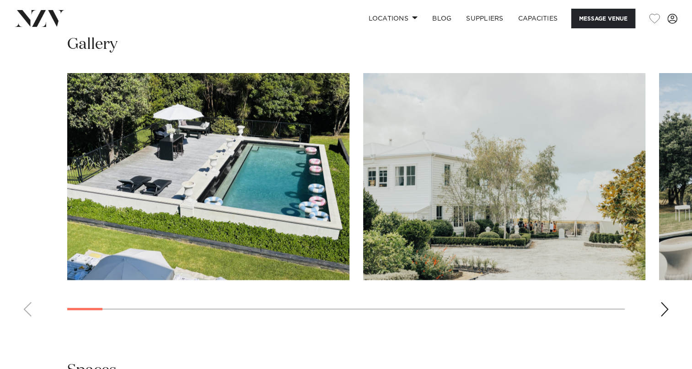
scroll to position [823, 0]
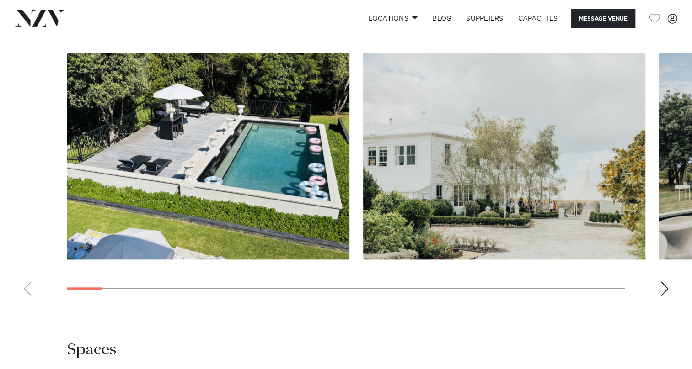
click at [664, 289] on div "Next slide" at bounding box center [664, 289] width 9 height 15
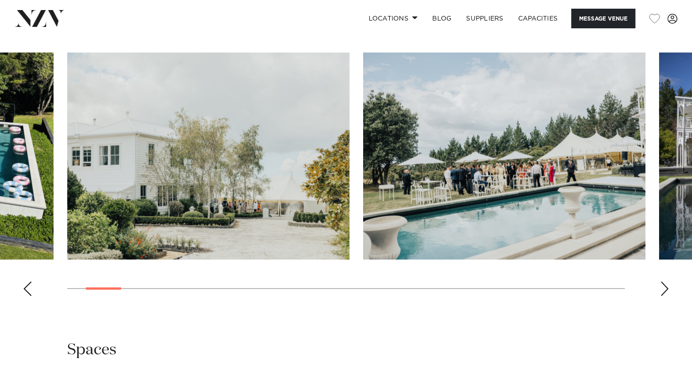
click at [664, 289] on div "Next slide" at bounding box center [664, 289] width 9 height 15
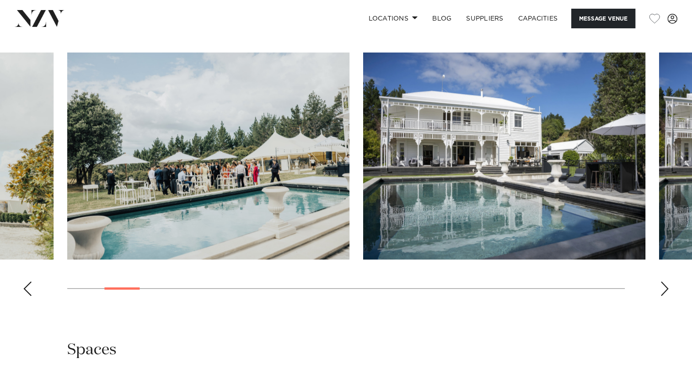
click at [664, 289] on div "Next slide" at bounding box center [664, 289] width 9 height 15
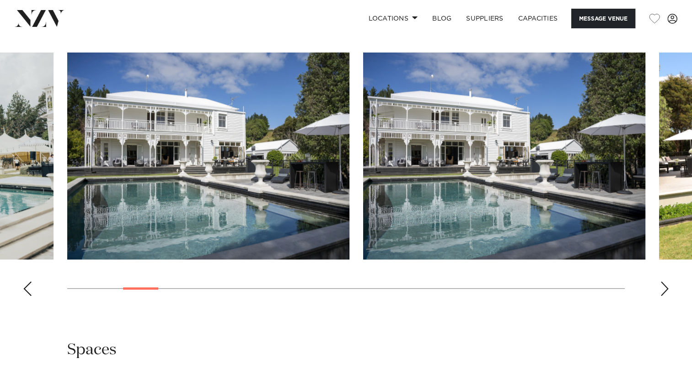
click at [664, 289] on div "Next slide" at bounding box center [664, 289] width 9 height 15
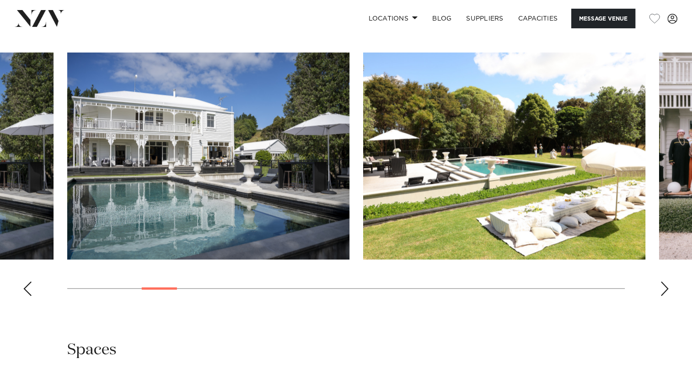
click at [664, 289] on div "Next slide" at bounding box center [664, 289] width 9 height 15
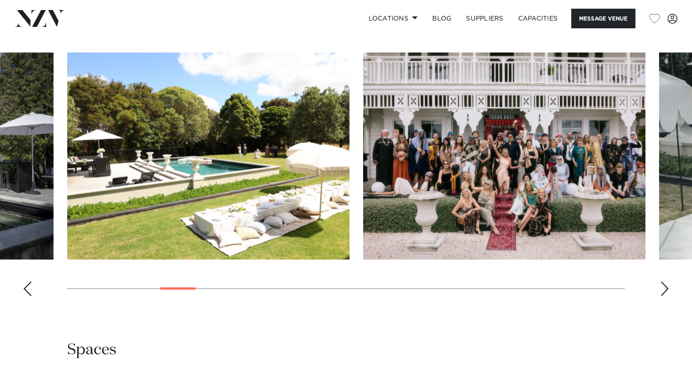
click at [664, 289] on div "Next slide" at bounding box center [664, 289] width 9 height 15
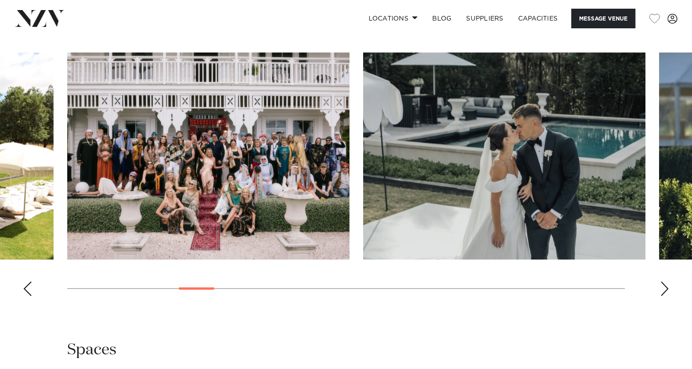
click at [664, 289] on div "Next slide" at bounding box center [664, 289] width 9 height 15
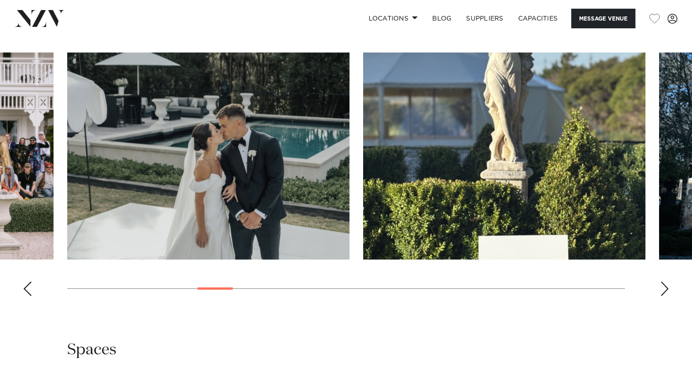
click at [664, 289] on div "Next slide" at bounding box center [664, 289] width 9 height 15
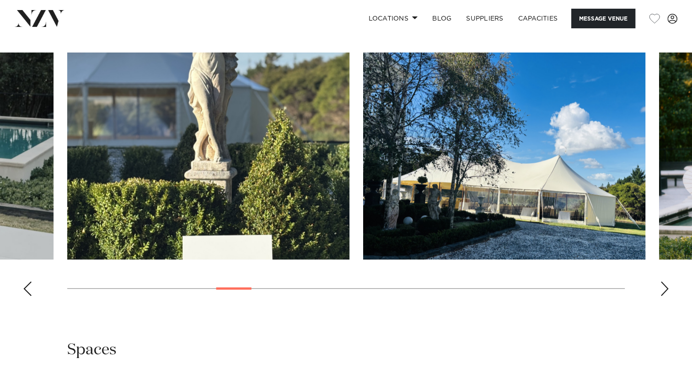
click at [664, 289] on div "Next slide" at bounding box center [664, 289] width 9 height 15
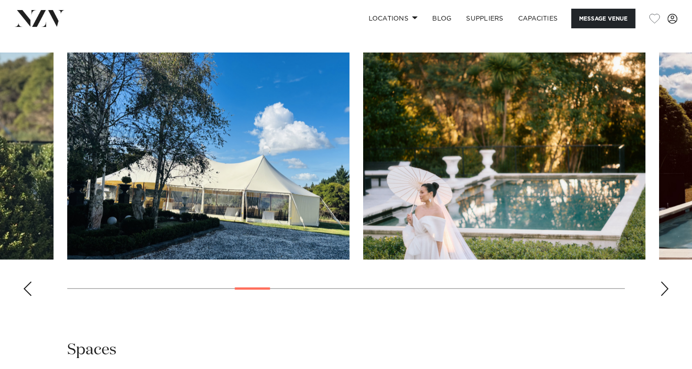
click at [664, 289] on div "Next slide" at bounding box center [664, 289] width 9 height 15
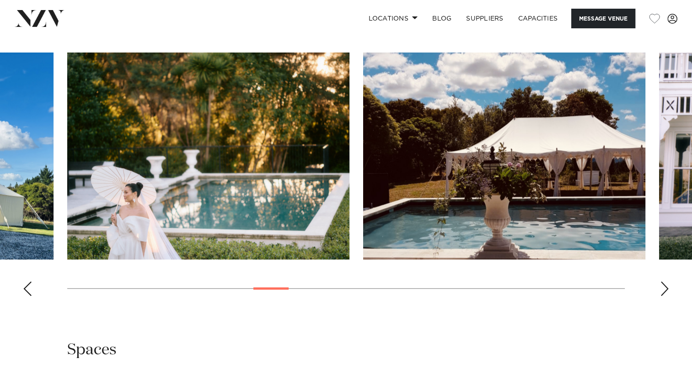
click at [664, 289] on div "Next slide" at bounding box center [664, 289] width 9 height 15
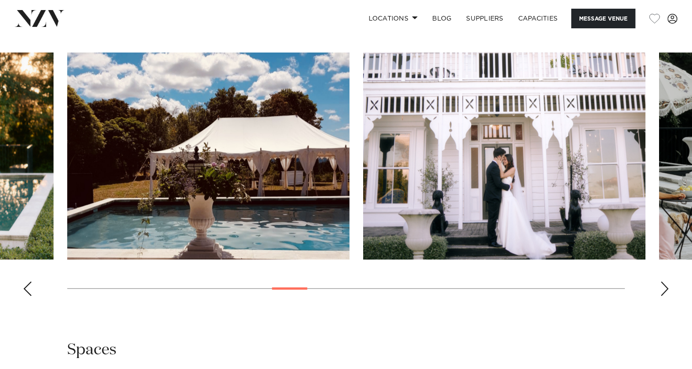
click at [664, 289] on div "Next slide" at bounding box center [664, 289] width 9 height 15
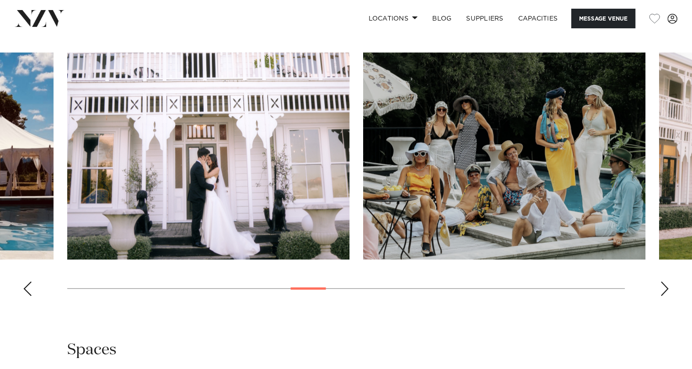
click at [664, 289] on div "Next slide" at bounding box center [664, 289] width 9 height 15
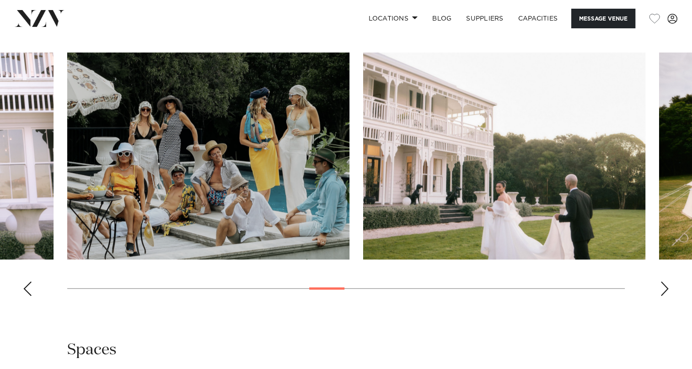
click at [664, 289] on div "Next slide" at bounding box center [664, 289] width 9 height 15
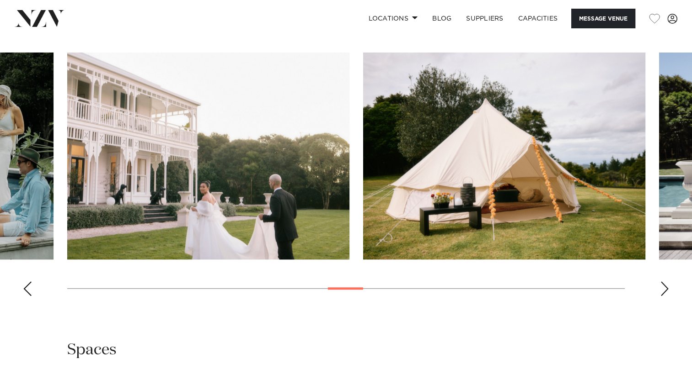
click at [664, 289] on div "Next slide" at bounding box center [664, 289] width 9 height 15
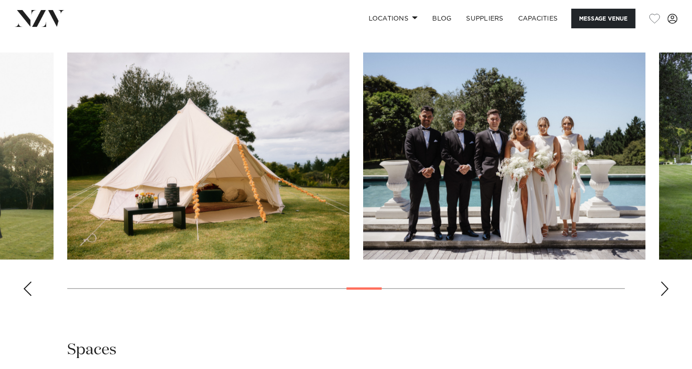
click at [664, 289] on div "Next slide" at bounding box center [664, 289] width 9 height 15
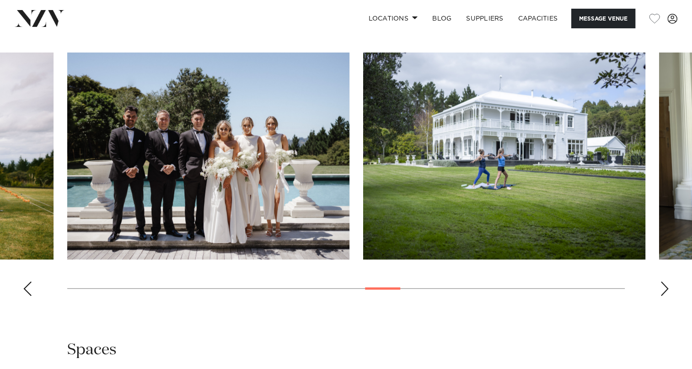
click at [664, 289] on div "Next slide" at bounding box center [664, 289] width 9 height 15
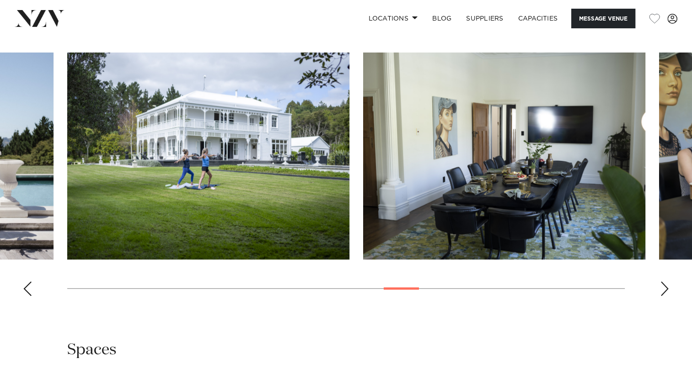
click at [664, 289] on div "Next slide" at bounding box center [664, 289] width 9 height 15
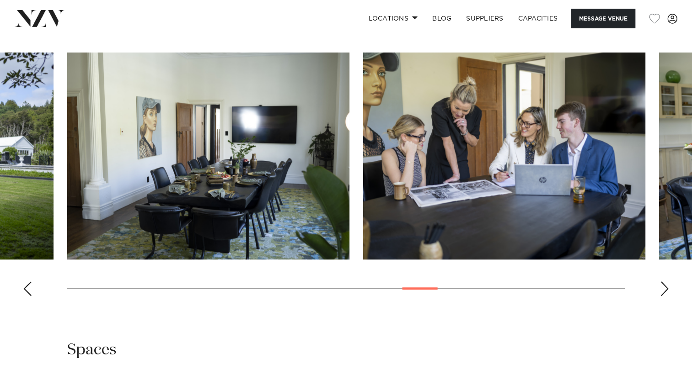
click at [664, 289] on div "Next slide" at bounding box center [664, 289] width 9 height 15
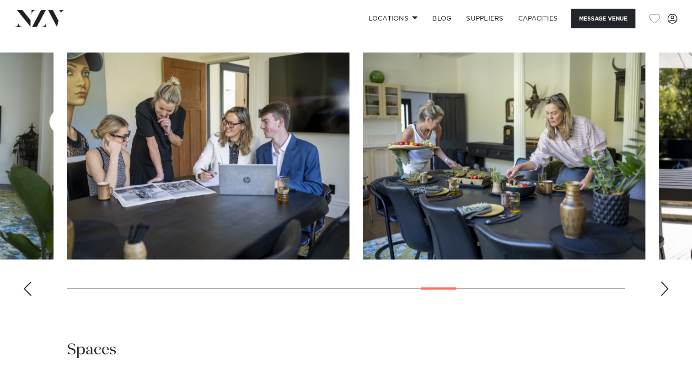
click at [664, 289] on div "Next slide" at bounding box center [664, 289] width 9 height 15
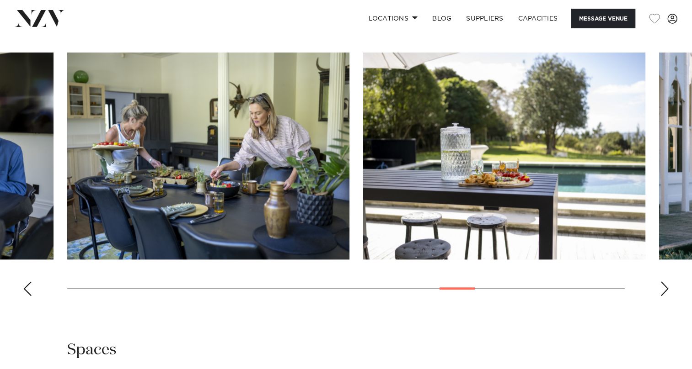
click at [664, 289] on div "Next slide" at bounding box center [664, 289] width 9 height 15
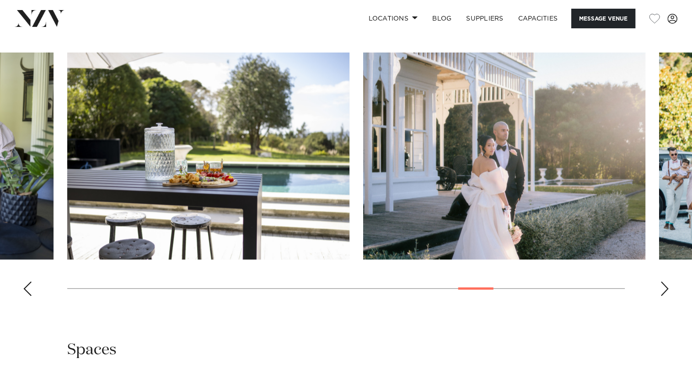
click at [664, 289] on div "Next slide" at bounding box center [664, 289] width 9 height 15
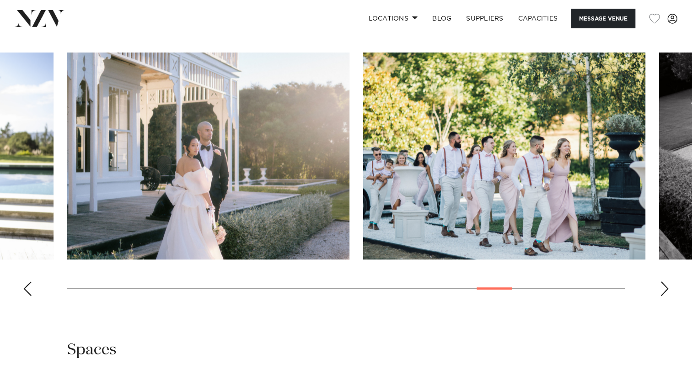
click at [664, 289] on div "Next slide" at bounding box center [664, 289] width 9 height 15
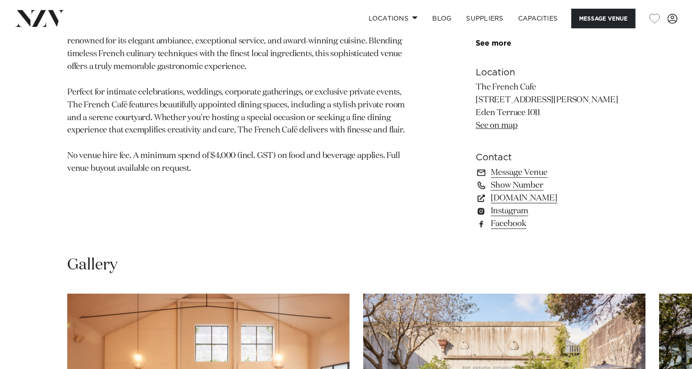
scroll to position [777, 0]
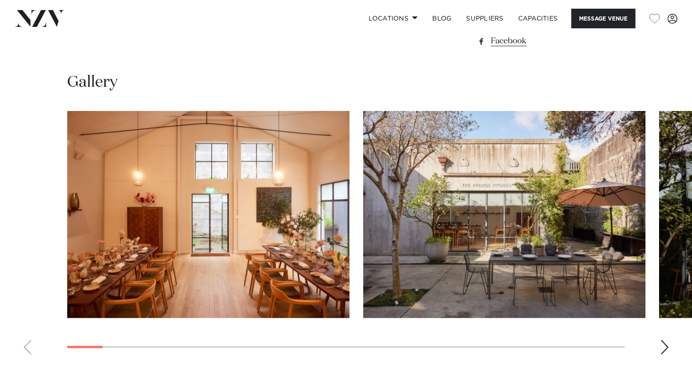
click at [664, 343] on div "Next slide" at bounding box center [664, 347] width 9 height 15
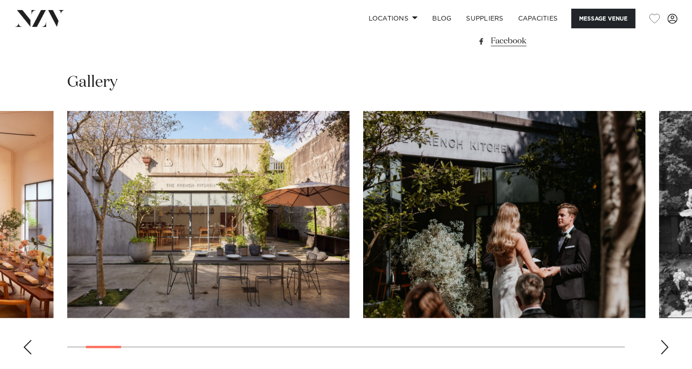
click at [664, 343] on div "Next slide" at bounding box center [664, 347] width 9 height 15
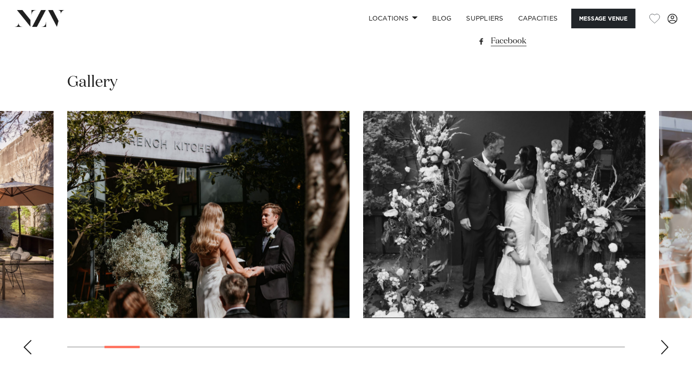
click at [664, 343] on div "Next slide" at bounding box center [664, 347] width 9 height 15
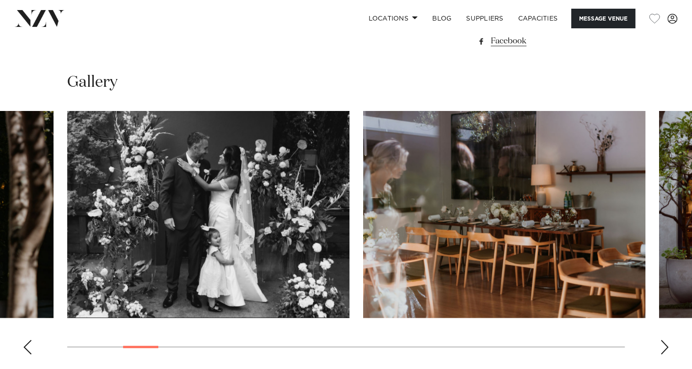
click at [664, 343] on div "Next slide" at bounding box center [664, 347] width 9 height 15
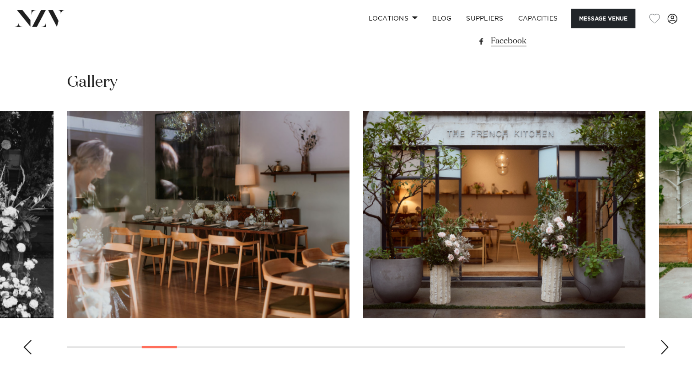
click at [664, 343] on div "Next slide" at bounding box center [664, 347] width 9 height 15
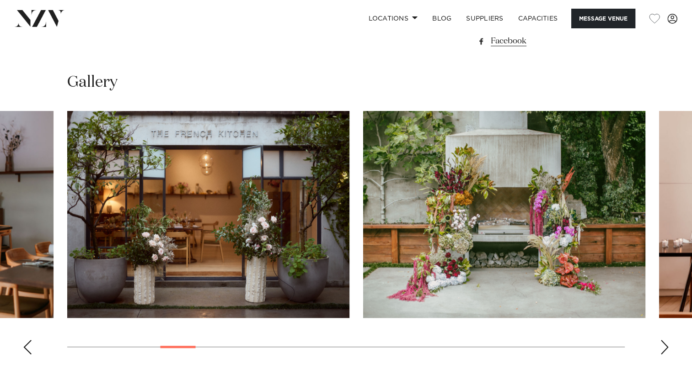
click at [664, 343] on div "Next slide" at bounding box center [664, 347] width 9 height 15
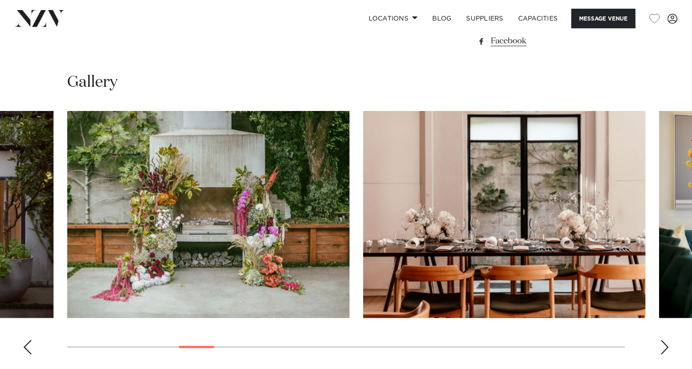
click at [664, 343] on div "Next slide" at bounding box center [664, 347] width 9 height 15
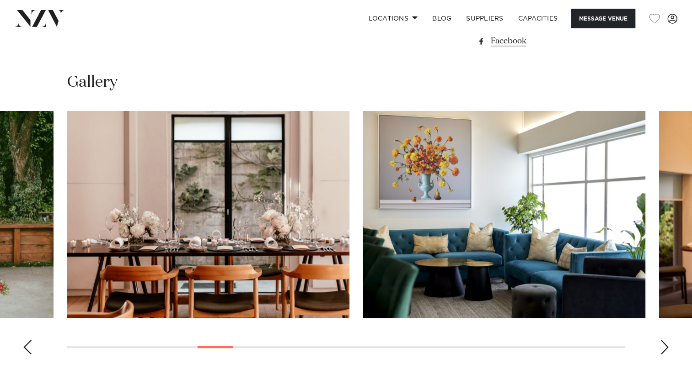
click at [664, 343] on div "Next slide" at bounding box center [664, 347] width 9 height 15
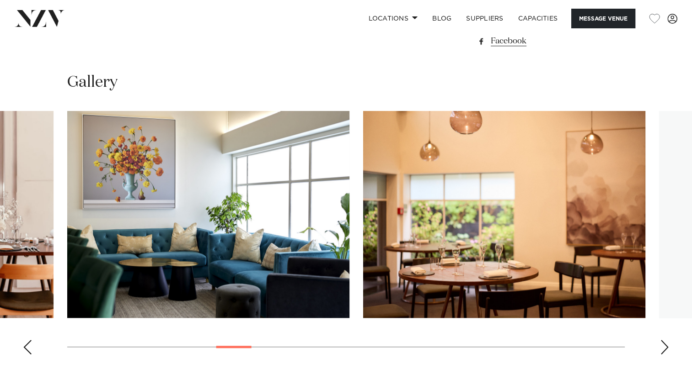
click at [664, 343] on div "Next slide" at bounding box center [664, 347] width 9 height 15
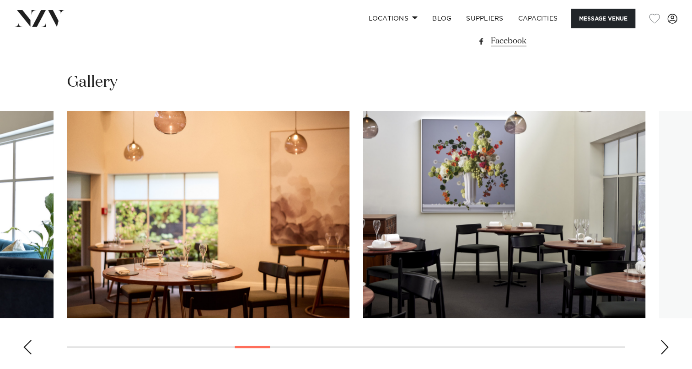
click at [664, 341] on div "Next slide" at bounding box center [664, 347] width 9 height 15
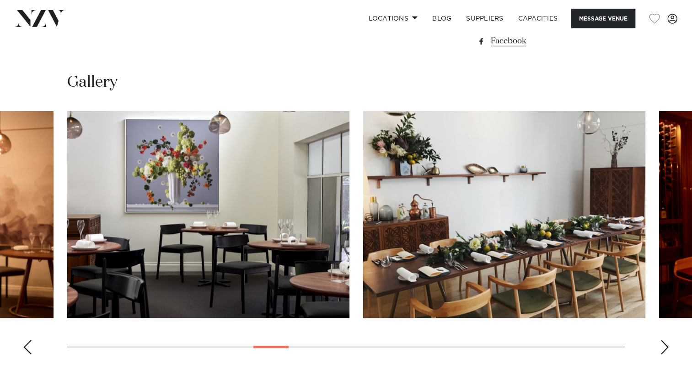
click at [664, 341] on div "Next slide" at bounding box center [664, 347] width 9 height 15
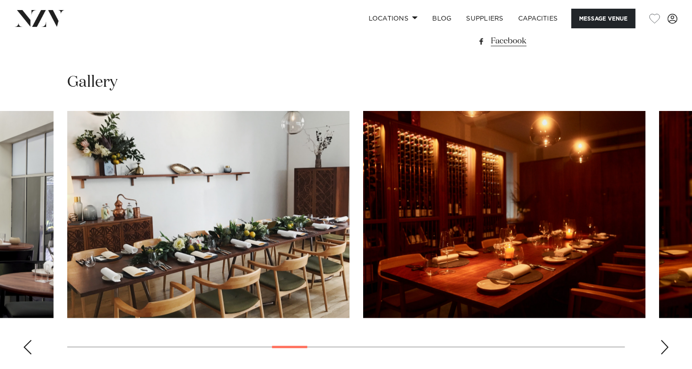
click at [664, 341] on div "Next slide" at bounding box center [664, 347] width 9 height 15
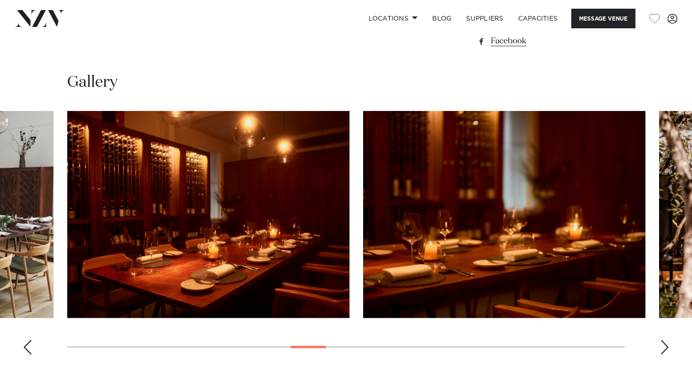
click at [663, 348] on div "Next slide" at bounding box center [664, 347] width 9 height 15
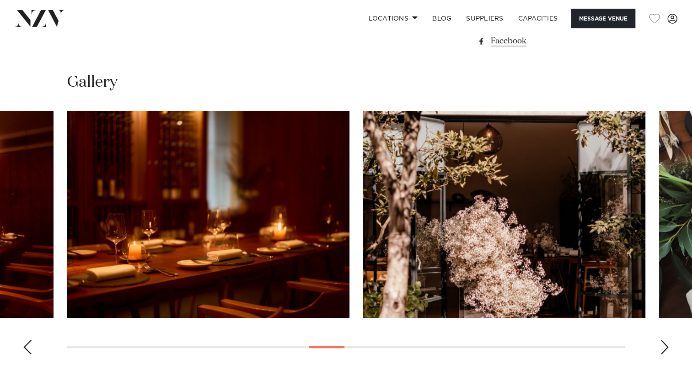
click at [663, 348] on div "Next slide" at bounding box center [664, 347] width 9 height 15
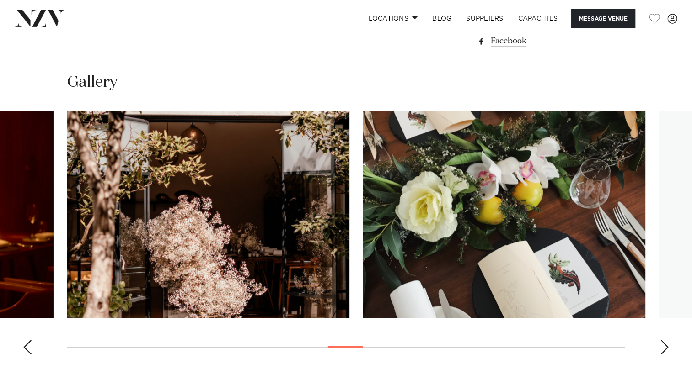
click at [663, 348] on div "Next slide" at bounding box center [664, 347] width 9 height 15
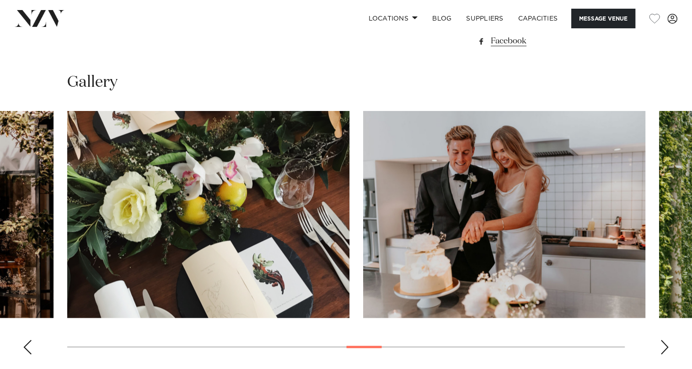
click at [663, 348] on div "Next slide" at bounding box center [664, 347] width 9 height 15
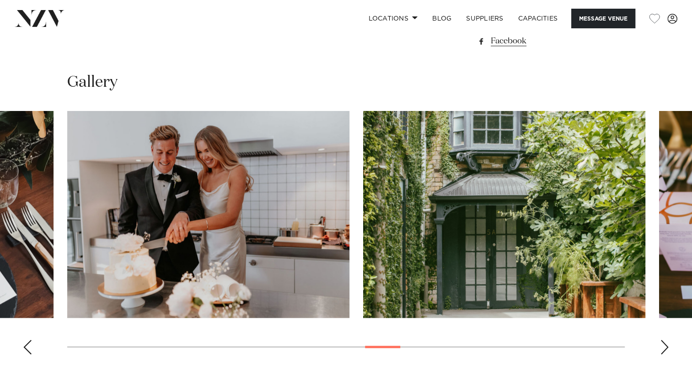
click at [663, 348] on div "Next slide" at bounding box center [664, 347] width 9 height 15
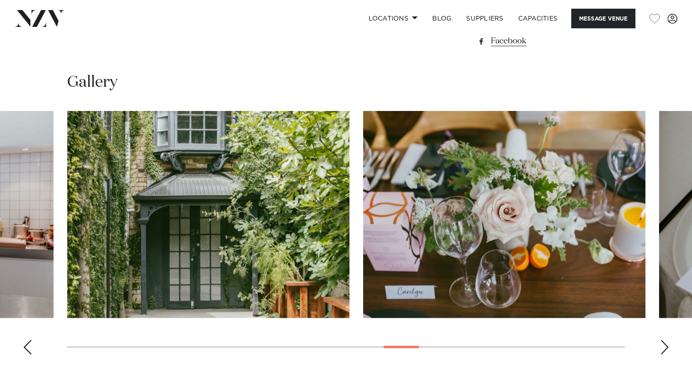
click at [663, 348] on div "Next slide" at bounding box center [664, 347] width 9 height 15
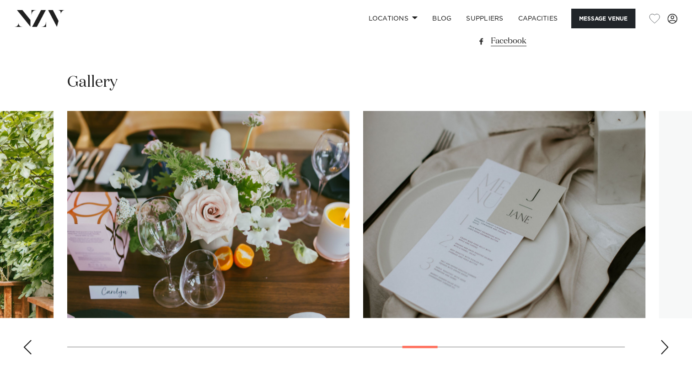
click at [663, 348] on div "Next slide" at bounding box center [664, 347] width 9 height 15
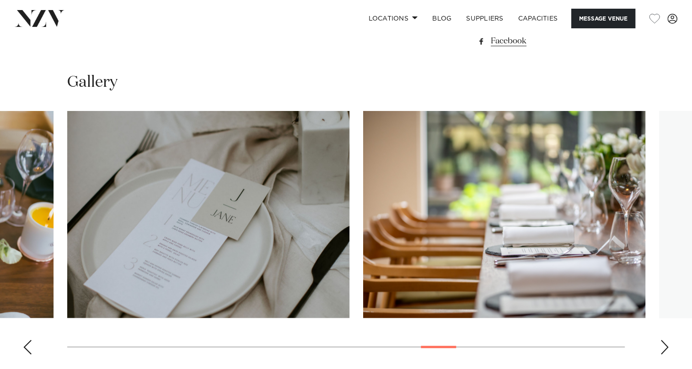
click at [663, 348] on div "Next slide" at bounding box center [664, 347] width 9 height 15
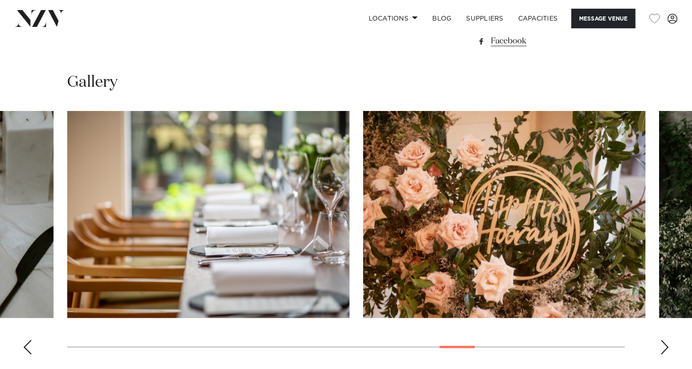
click at [663, 348] on div "Next slide" at bounding box center [664, 347] width 9 height 15
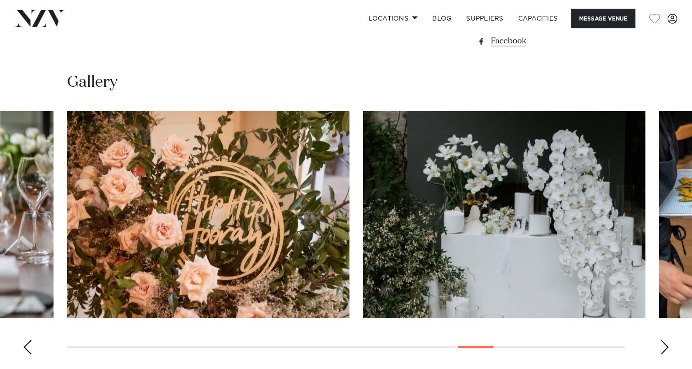
click at [663, 348] on div "Next slide" at bounding box center [664, 347] width 9 height 15
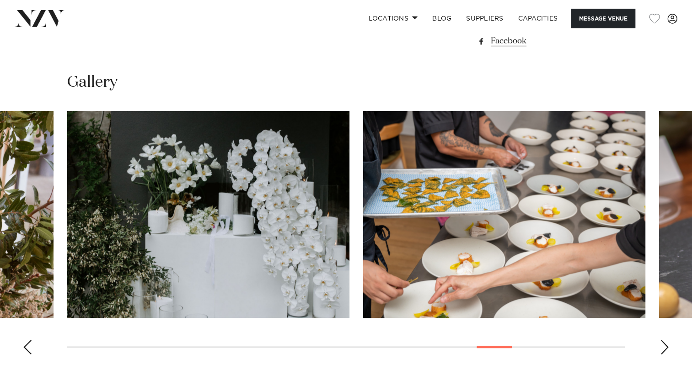
click at [663, 348] on div "Next slide" at bounding box center [664, 347] width 9 height 15
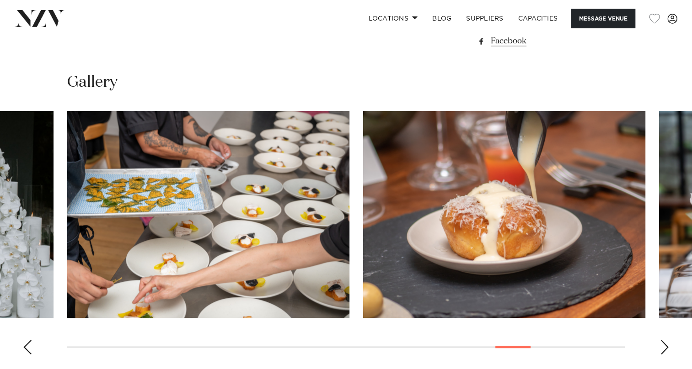
click at [663, 348] on div "Next slide" at bounding box center [664, 347] width 9 height 15
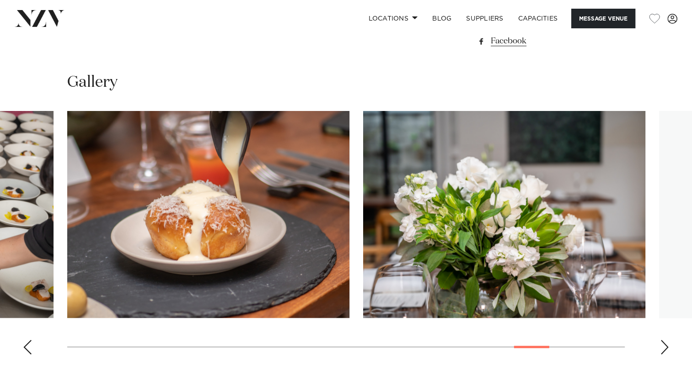
click at [663, 348] on div "Next slide" at bounding box center [664, 347] width 9 height 15
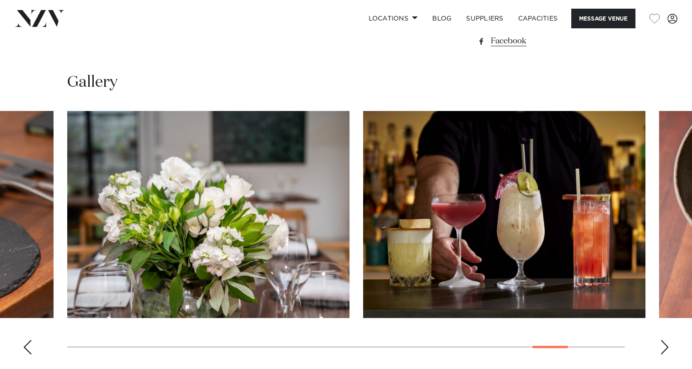
click at [26, 348] on div "Previous slide" at bounding box center [27, 347] width 9 height 15
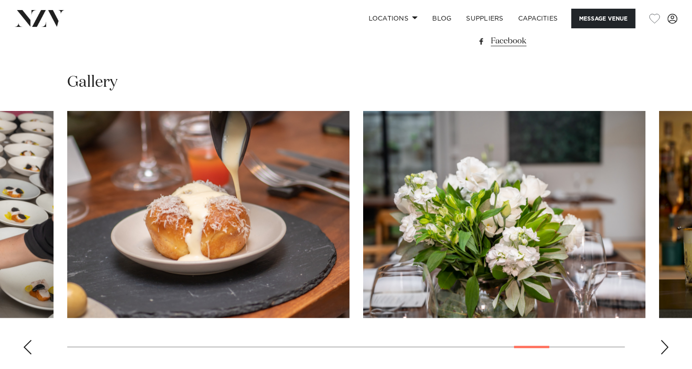
click at [666, 346] on div "Next slide" at bounding box center [664, 347] width 9 height 15
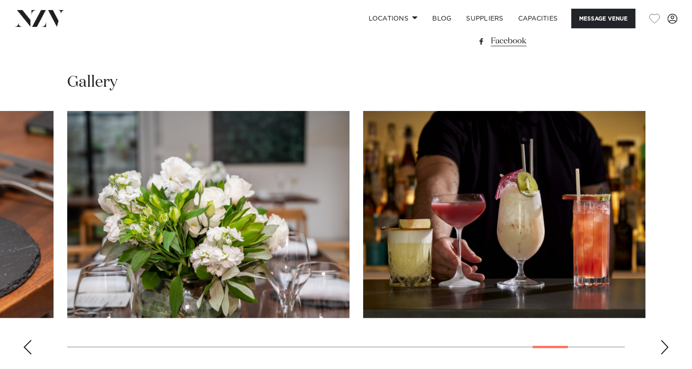
click at [666, 346] on div "Next slide" at bounding box center [664, 347] width 9 height 15
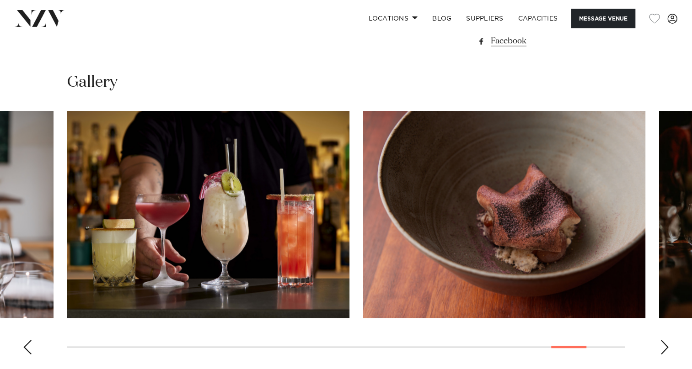
click at [666, 346] on div "Next slide" at bounding box center [664, 347] width 9 height 15
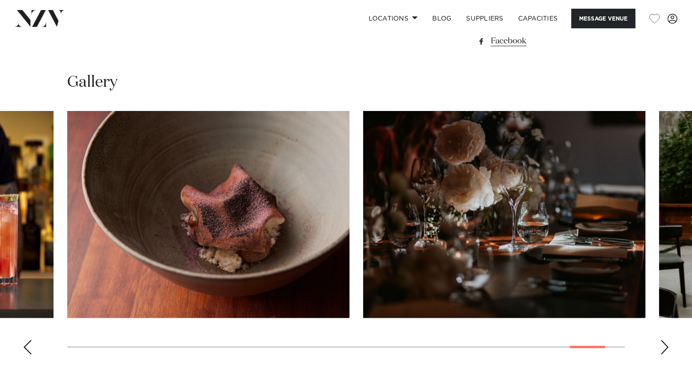
click at [667, 346] on div "Next slide" at bounding box center [664, 347] width 9 height 15
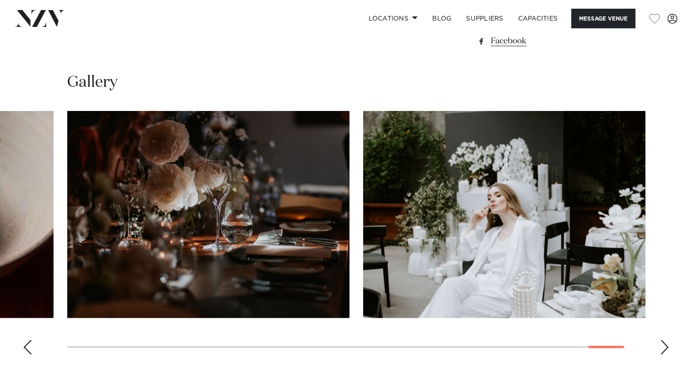
click at [667, 346] on div "Next slide" at bounding box center [664, 347] width 9 height 15
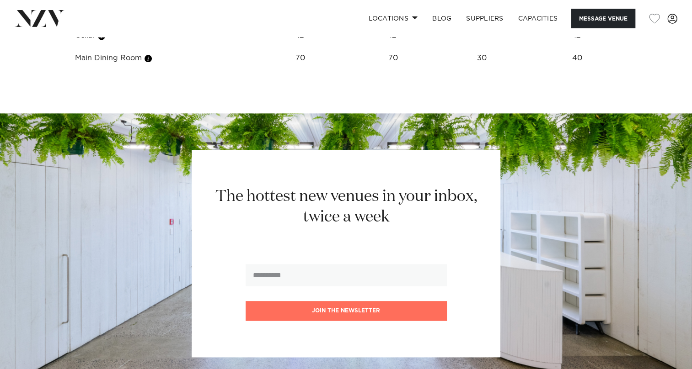
scroll to position [1280, 0]
